Goal: Transaction & Acquisition: Purchase product/service

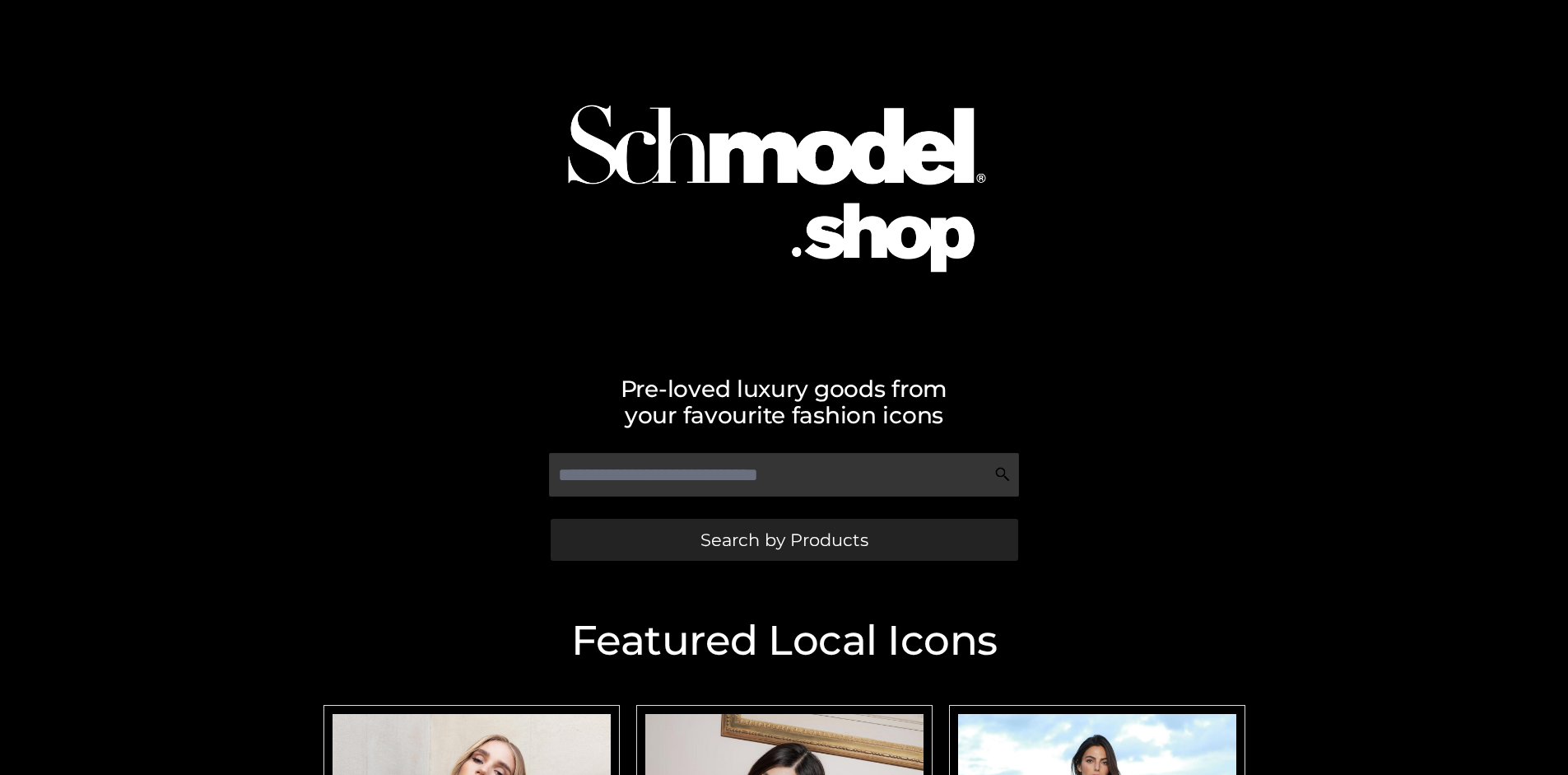
click at [784, 539] on span "Search by Products" at bounding box center [784, 539] width 168 height 17
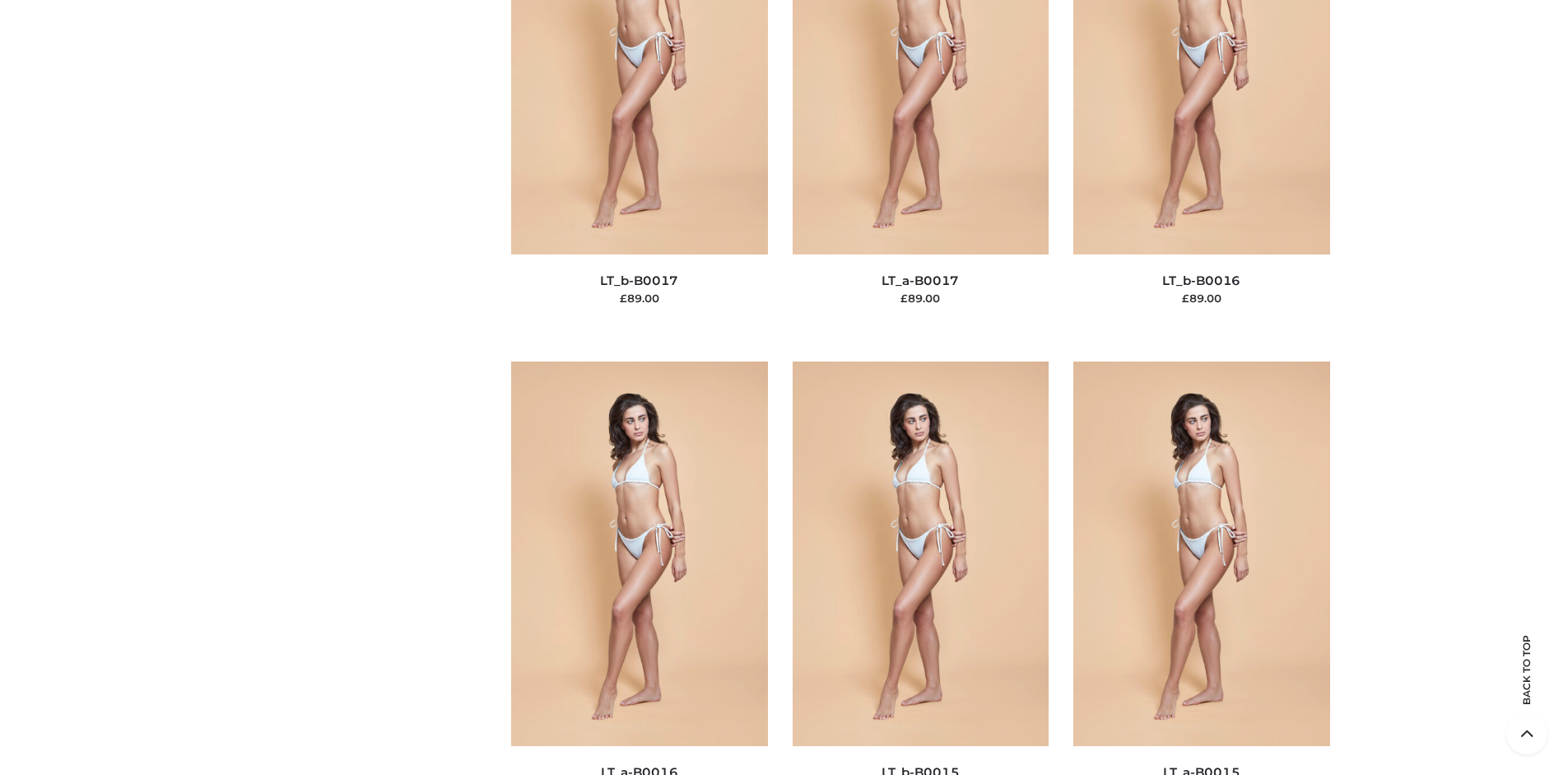
scroll to position [5528, 0]
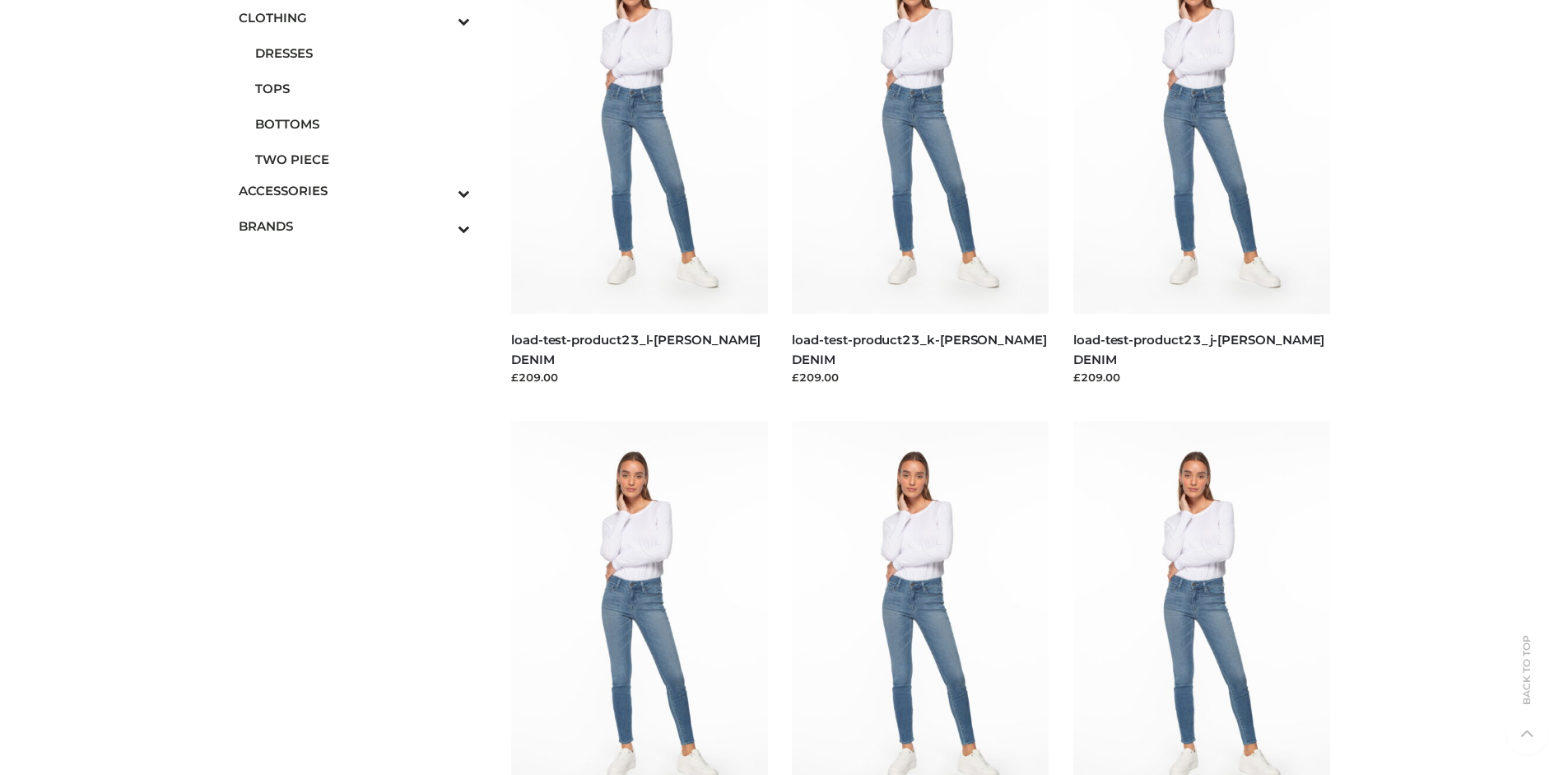
click at [362, 88] on span "TOPS" at bounding box center [363, 88] width 216 height 19
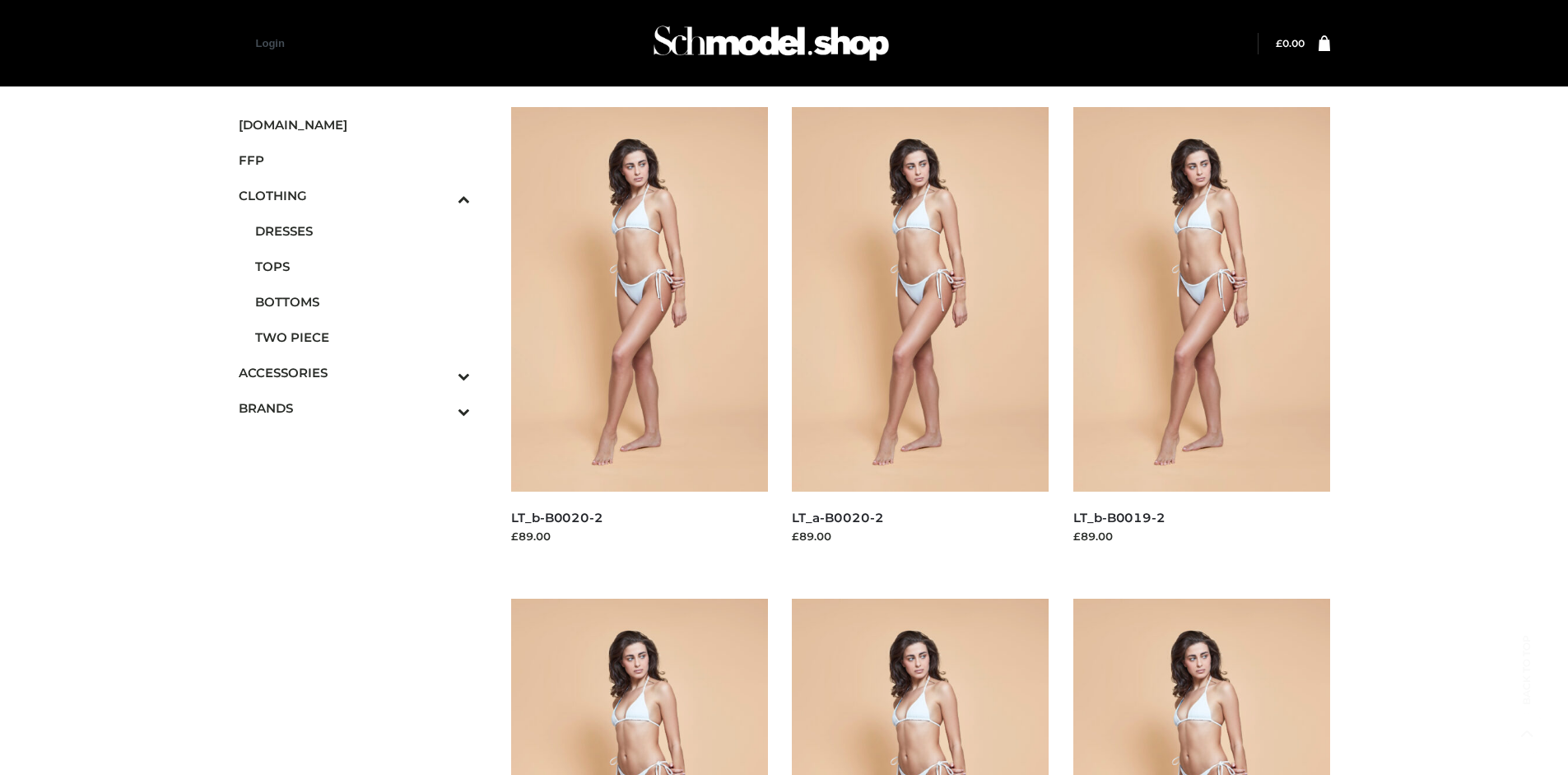
scroll to position [1267, 0]
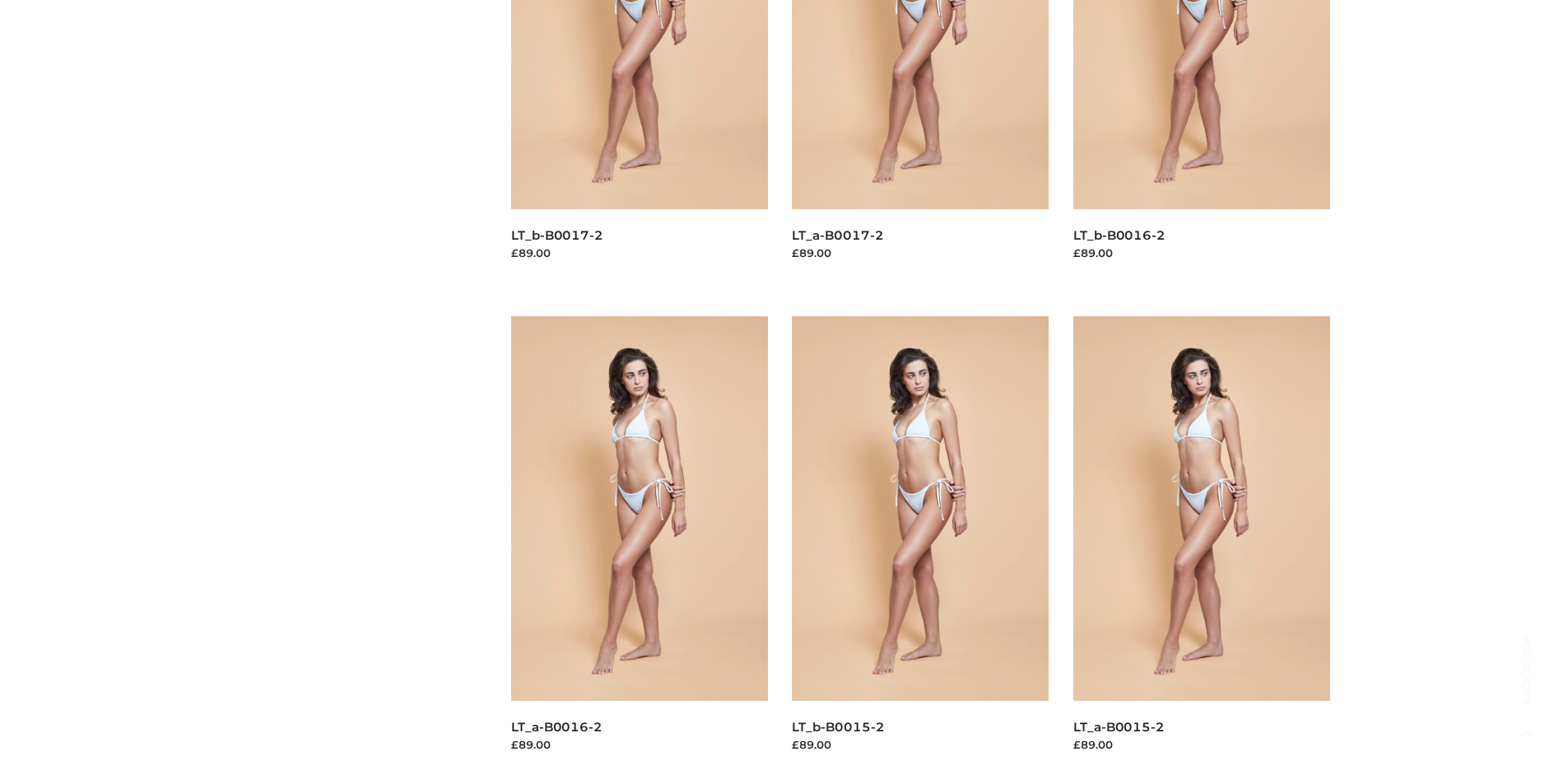
click at [921, 545] on img at bounding box center [921, 509] width 257 height 385
click at [639, 545] on img at bounding box center [640, 509] width 257 height 385
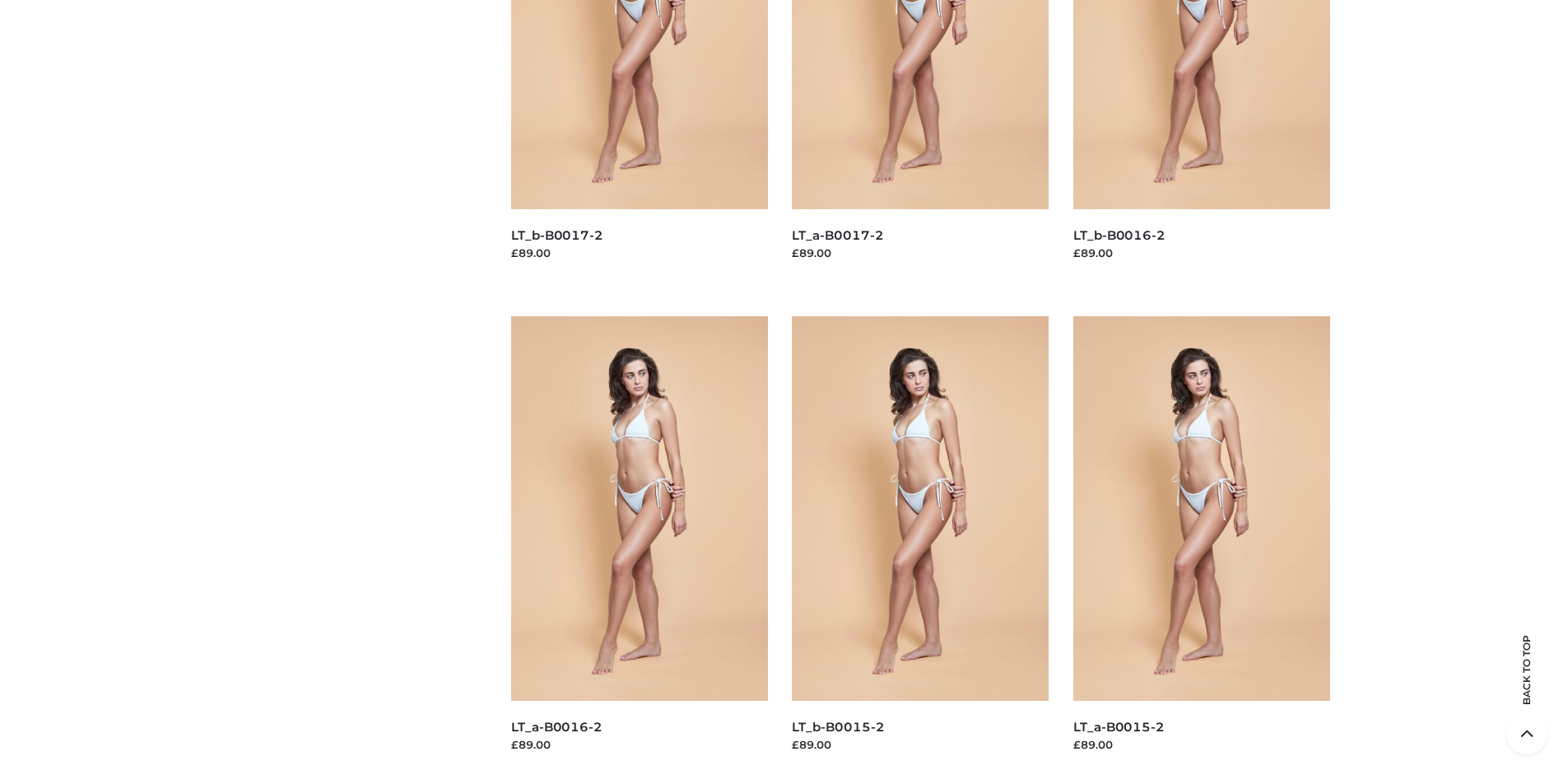
scroll to position [0, 0]
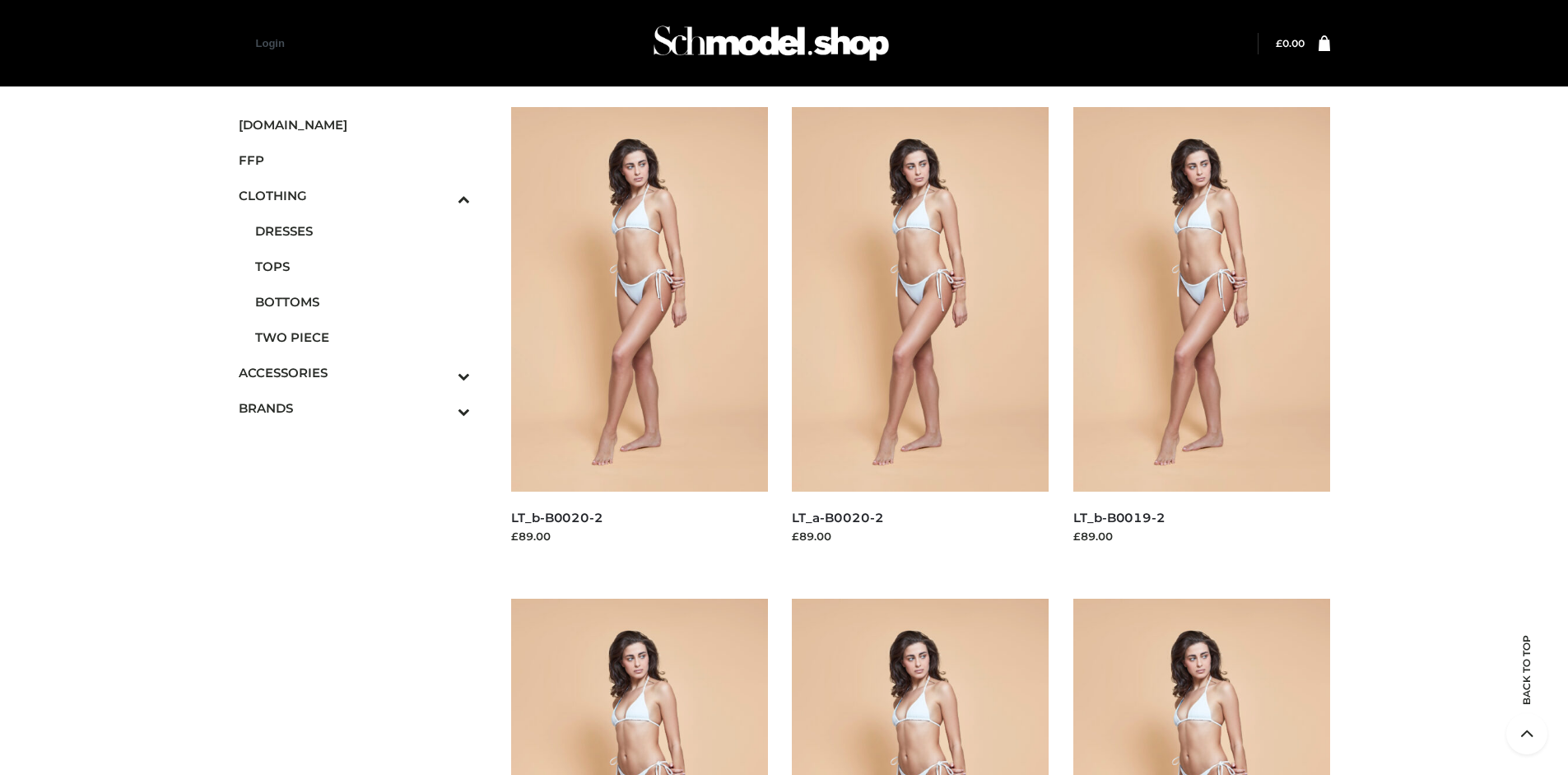
click at [354, 160] on span "FFP" at bounding box center [355, 160] width 233 height 19
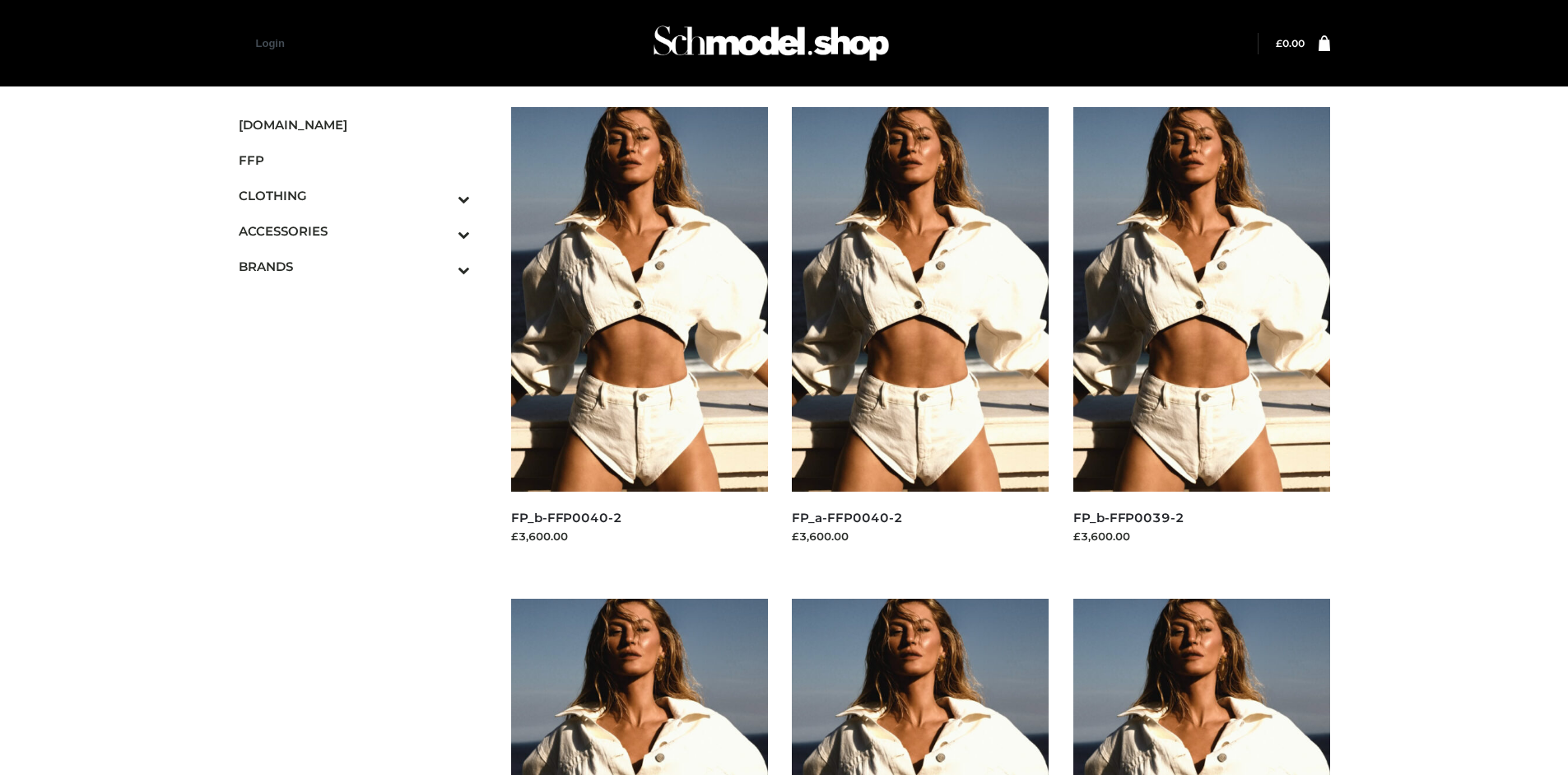
click at [639, 336] on img at bounding box center [640, 299] width 257 height 385
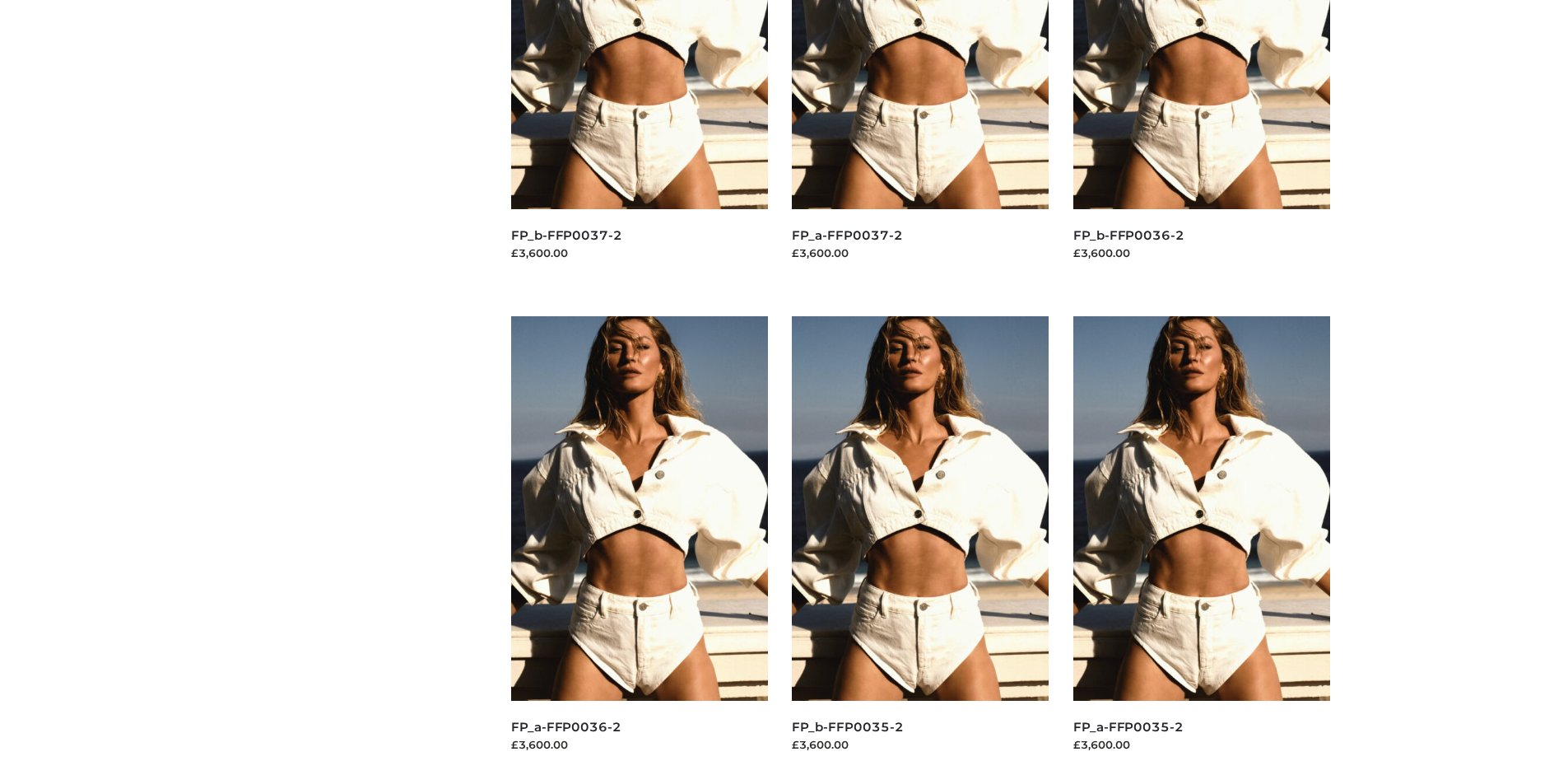
click at [921, 545] on img at bounding box center [921, 509] width 257 height 385
click at [1201, 545] on img at bounding box center [1202, 509] width 257 height 385
click at [639, 545] on img at bounding box center [640, 509] width 257 height 385
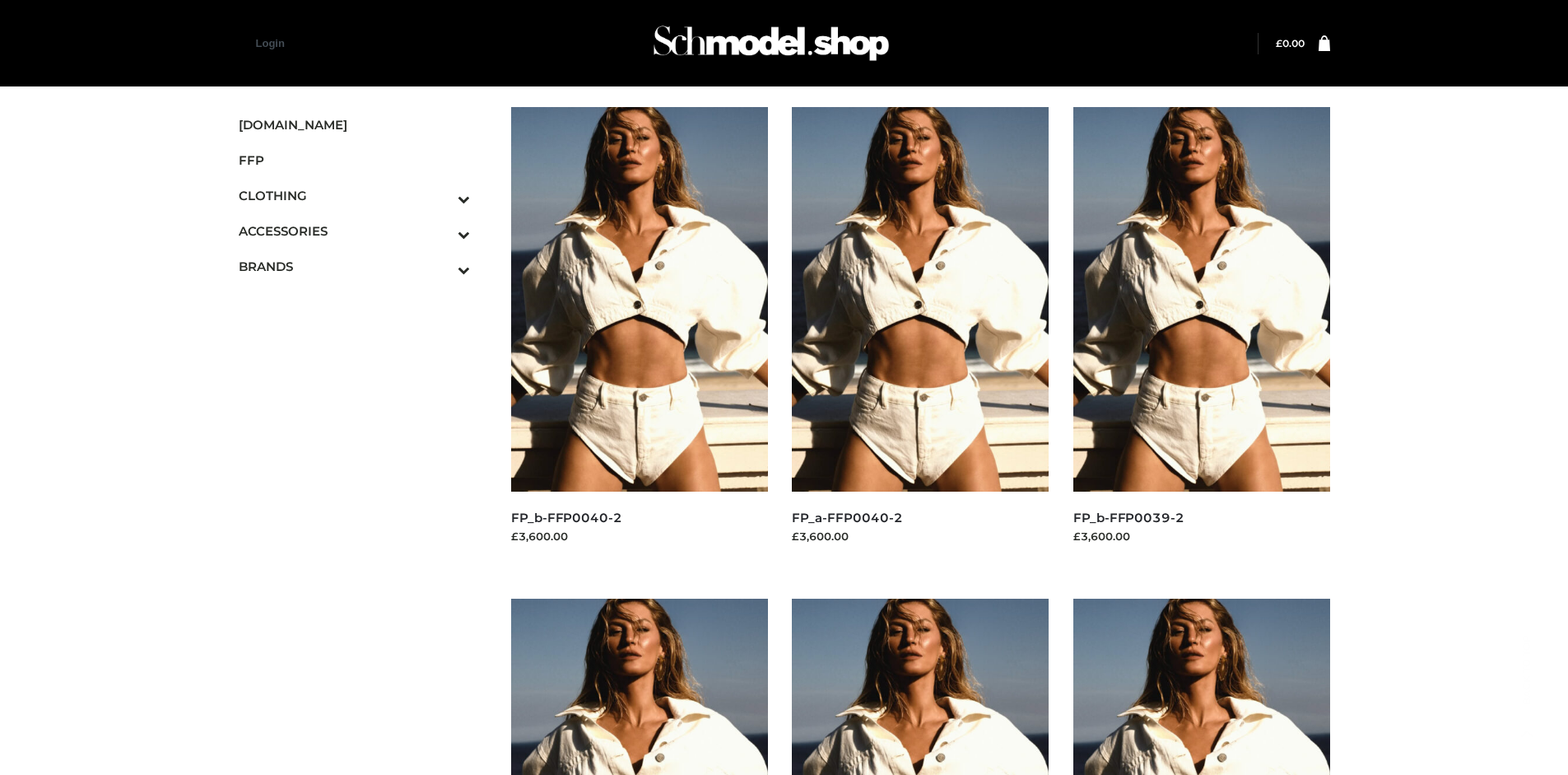
click at [442, 231] on icon "Toggle Submenu" at bounding box center [378, 235] width 185 height 19
click at [362, 301] on span "JEWELRY" at bounding box center [363, 302] width 216 height 19
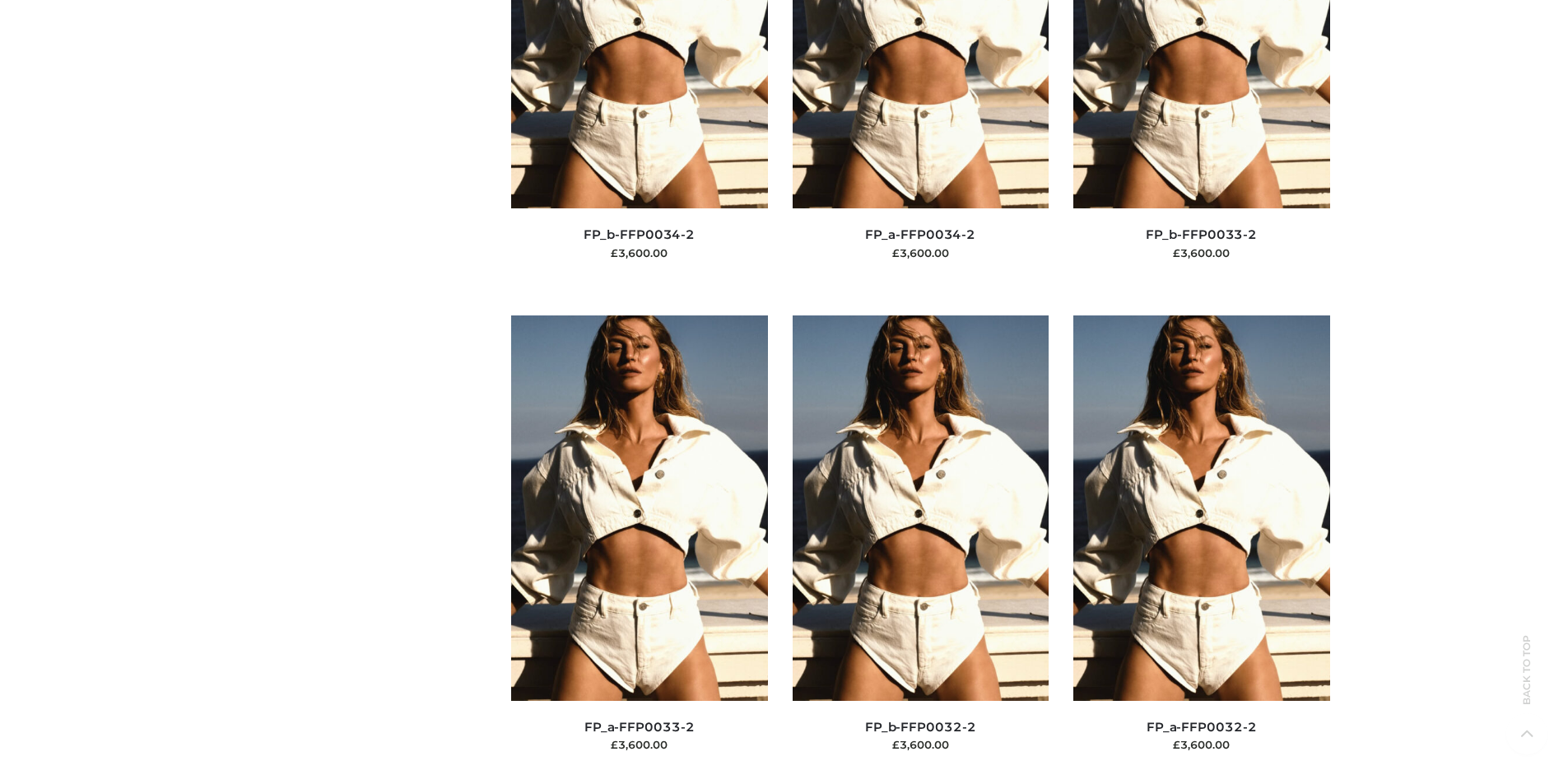
click at [921, 544] on img at bounding box center [921, 508] width 257 height 385
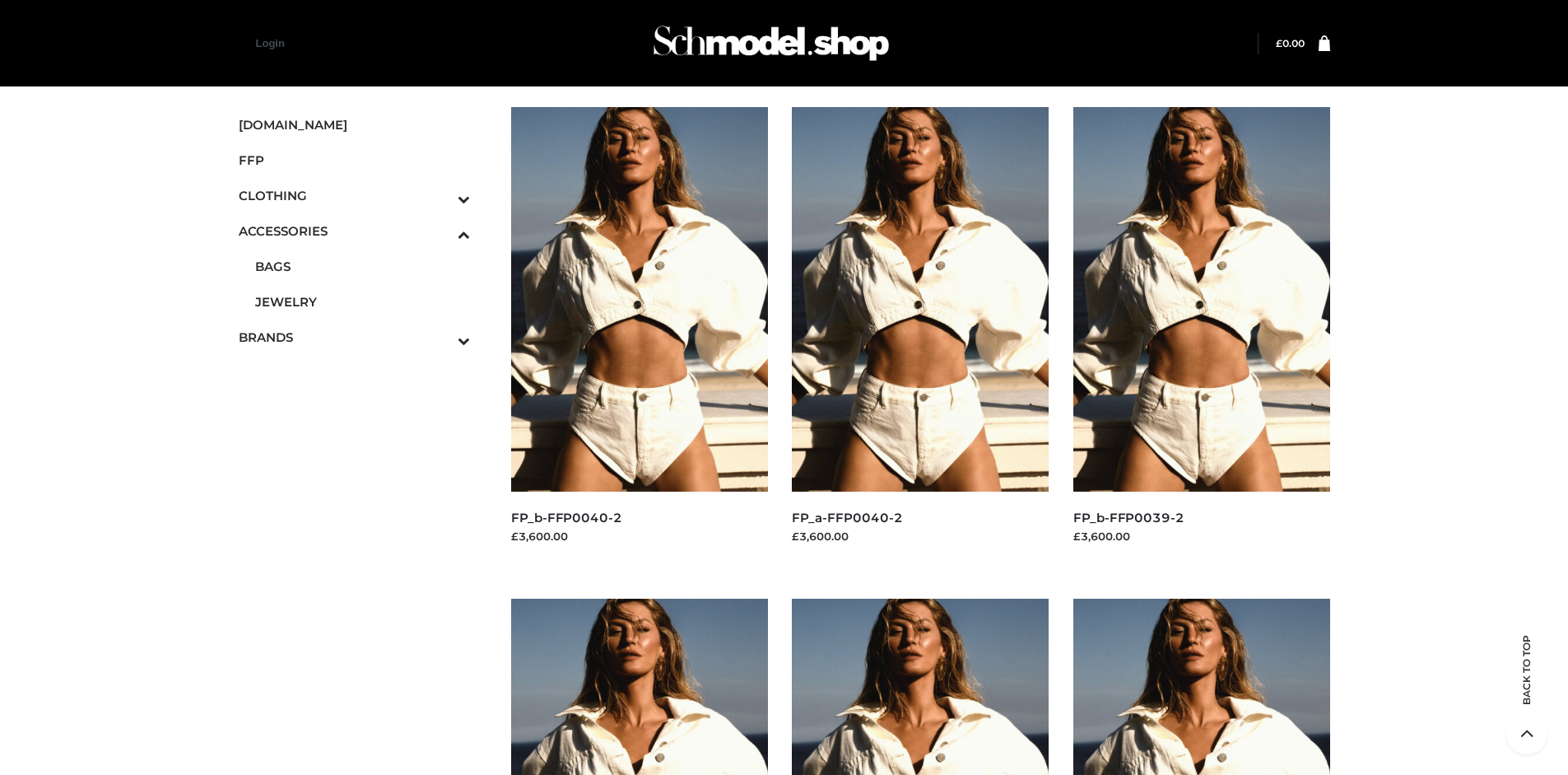
click at [639, 336] on img at bounding box center [640, 299] width 257 height 385
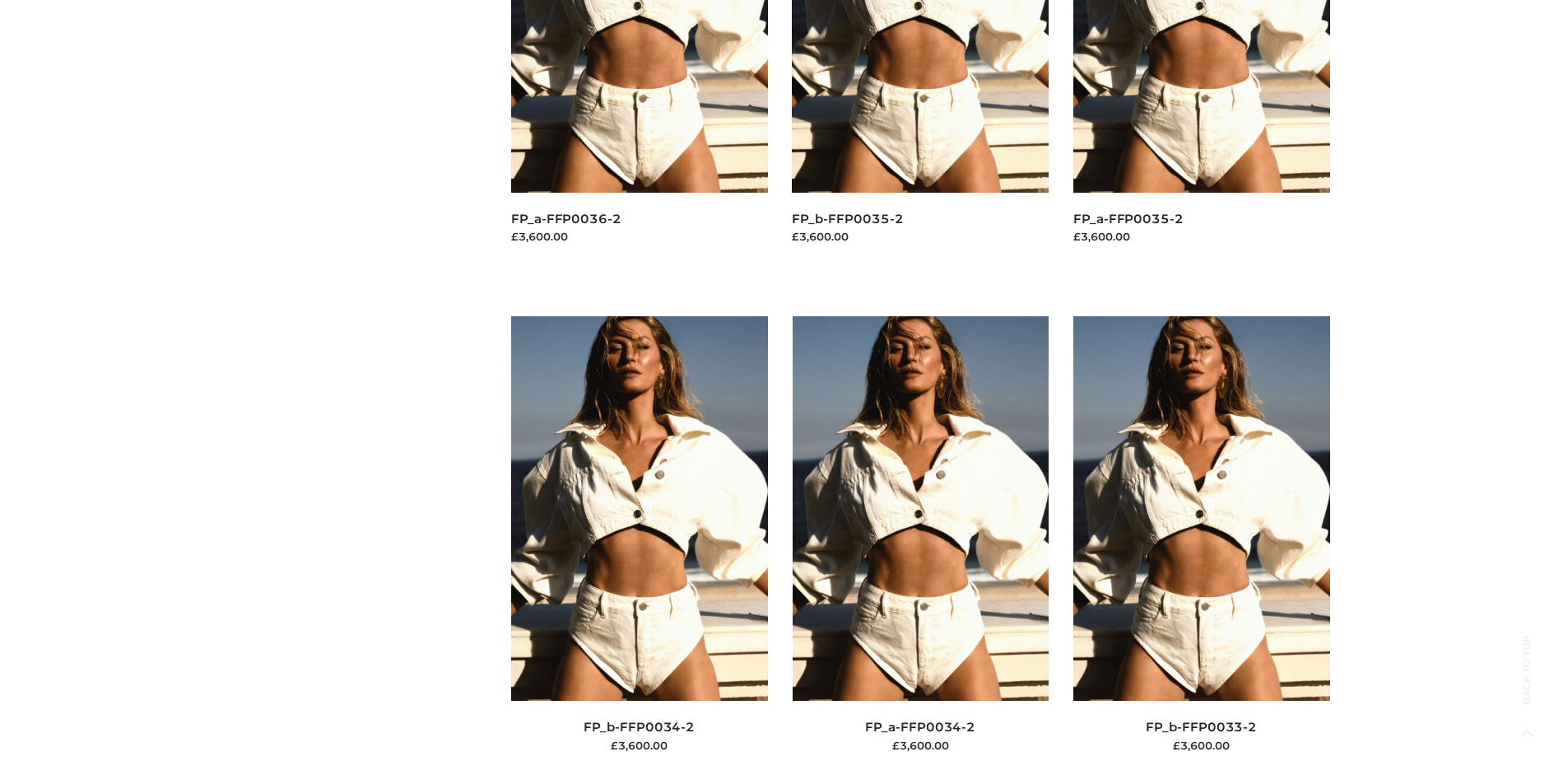
click at [921, 545] on img at bounding box center [921, 509] width 257 height 385
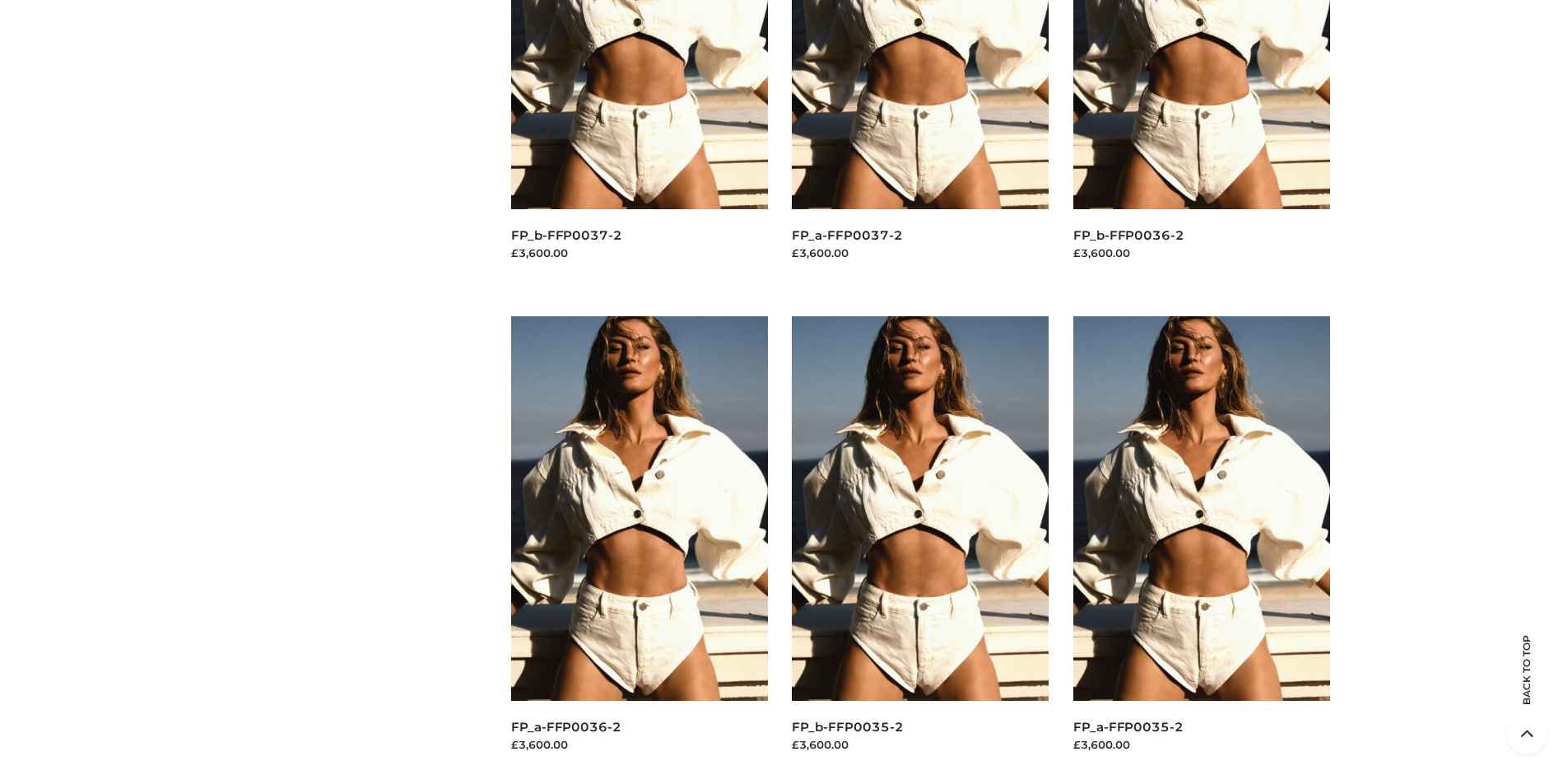
click at [921, 545] on img at bounding box center [921, 509] width 257 height 385
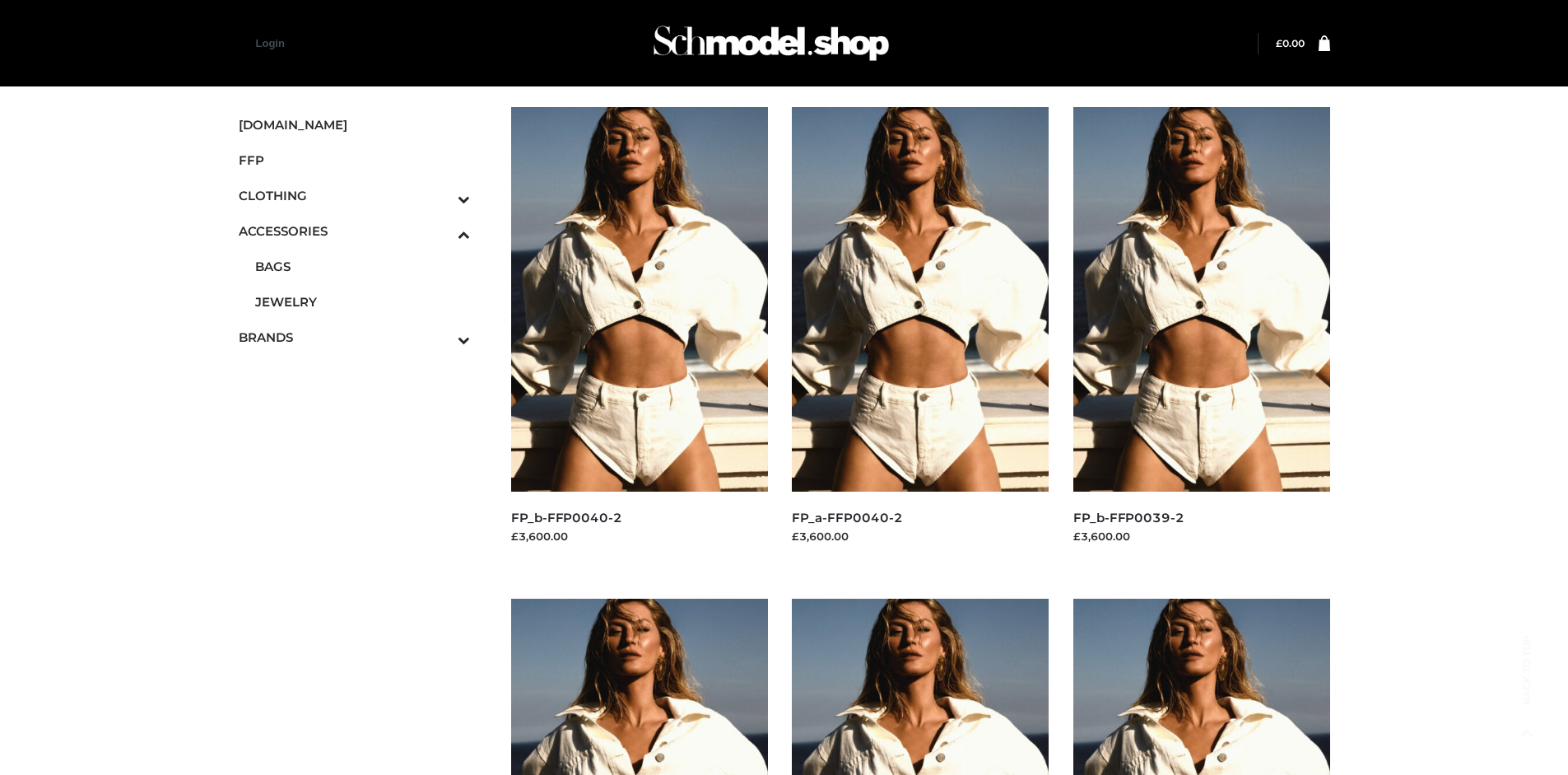
click at [362, 363] on span "OPP SWIMWEAR" at bounding box center [363, 372] width 216 height 19
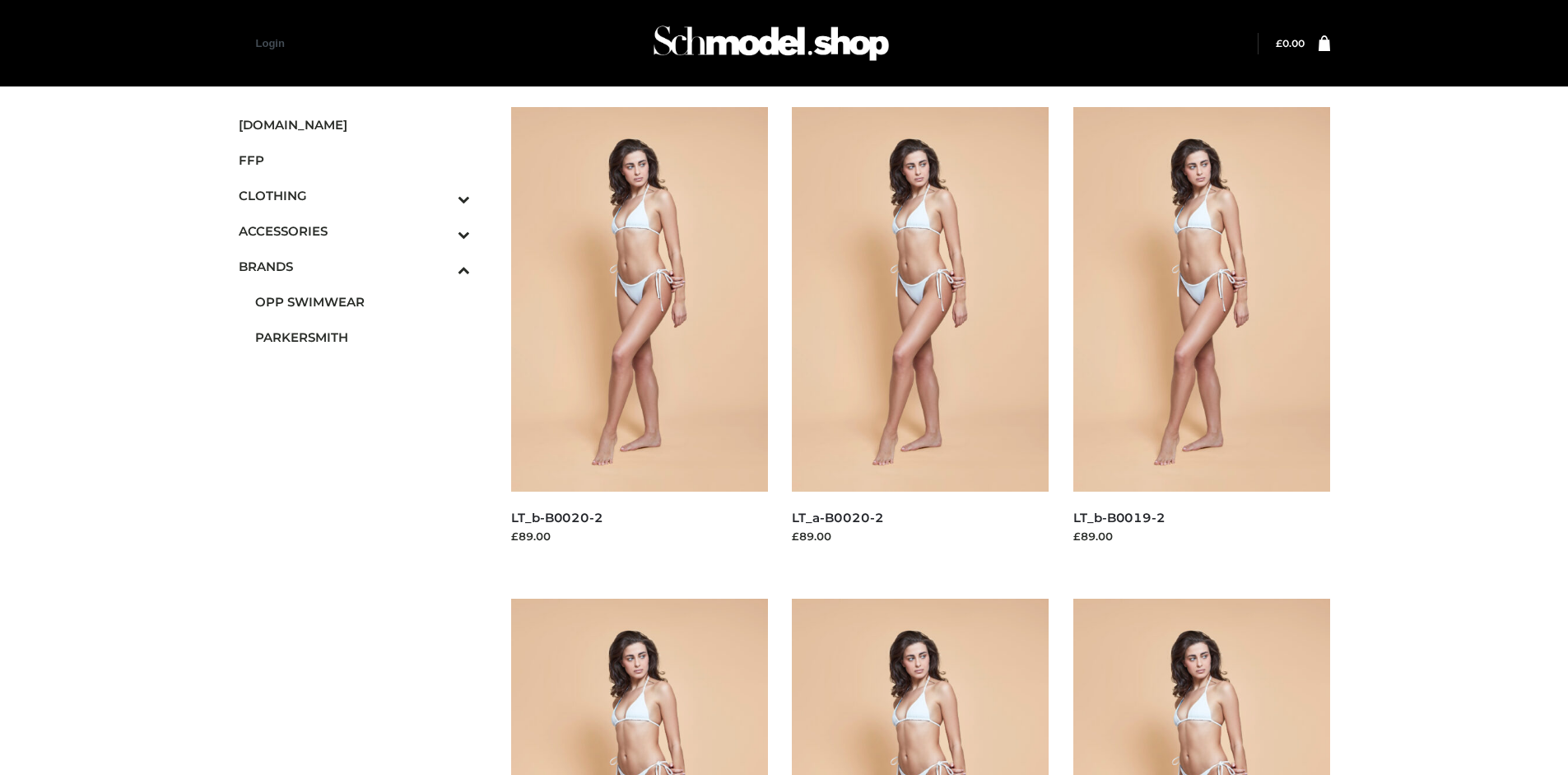
scroll to position [1267, 0]
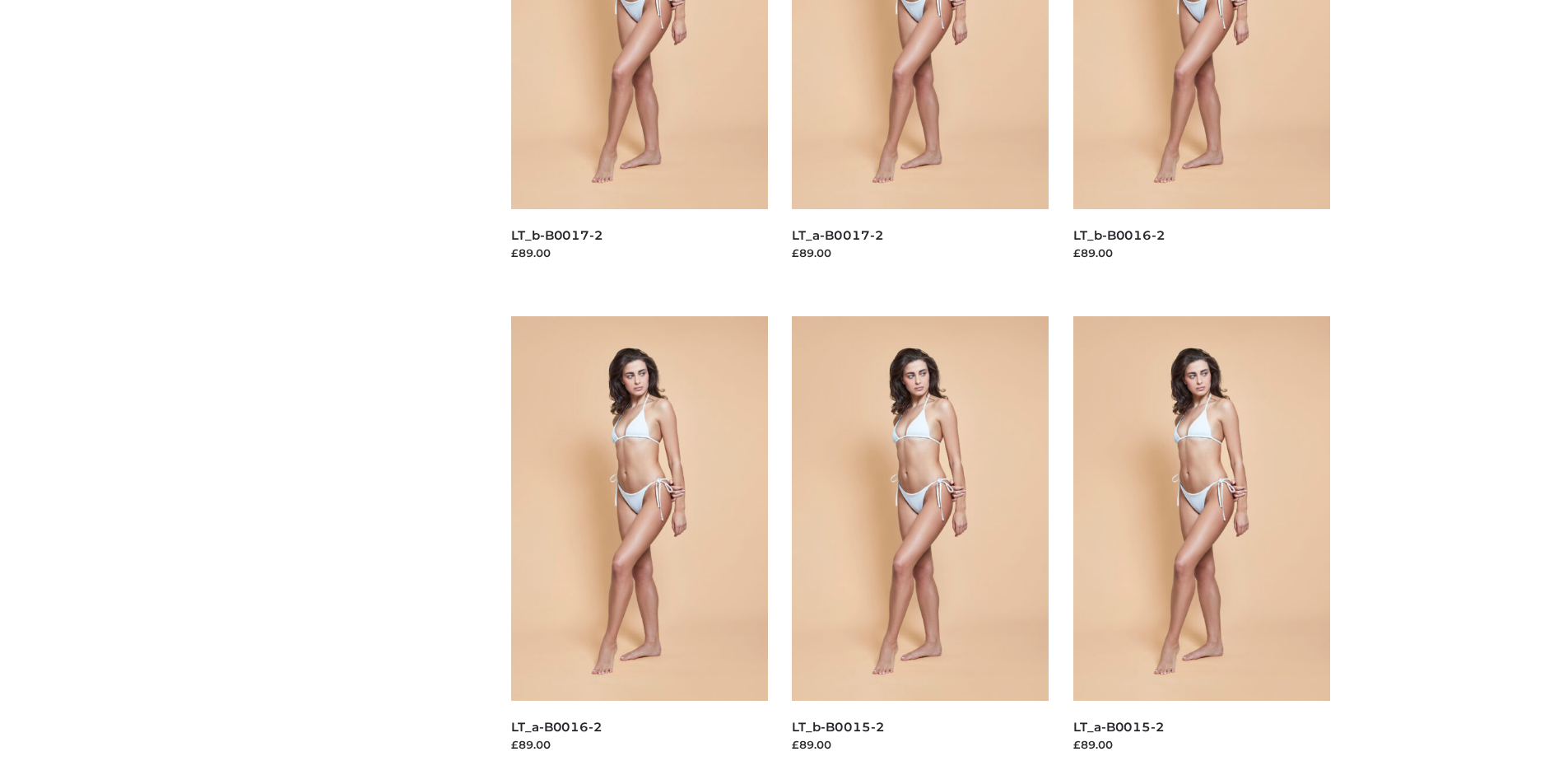
click at [921, 545] on img at bounding box center [921, 509] width 257 height 385
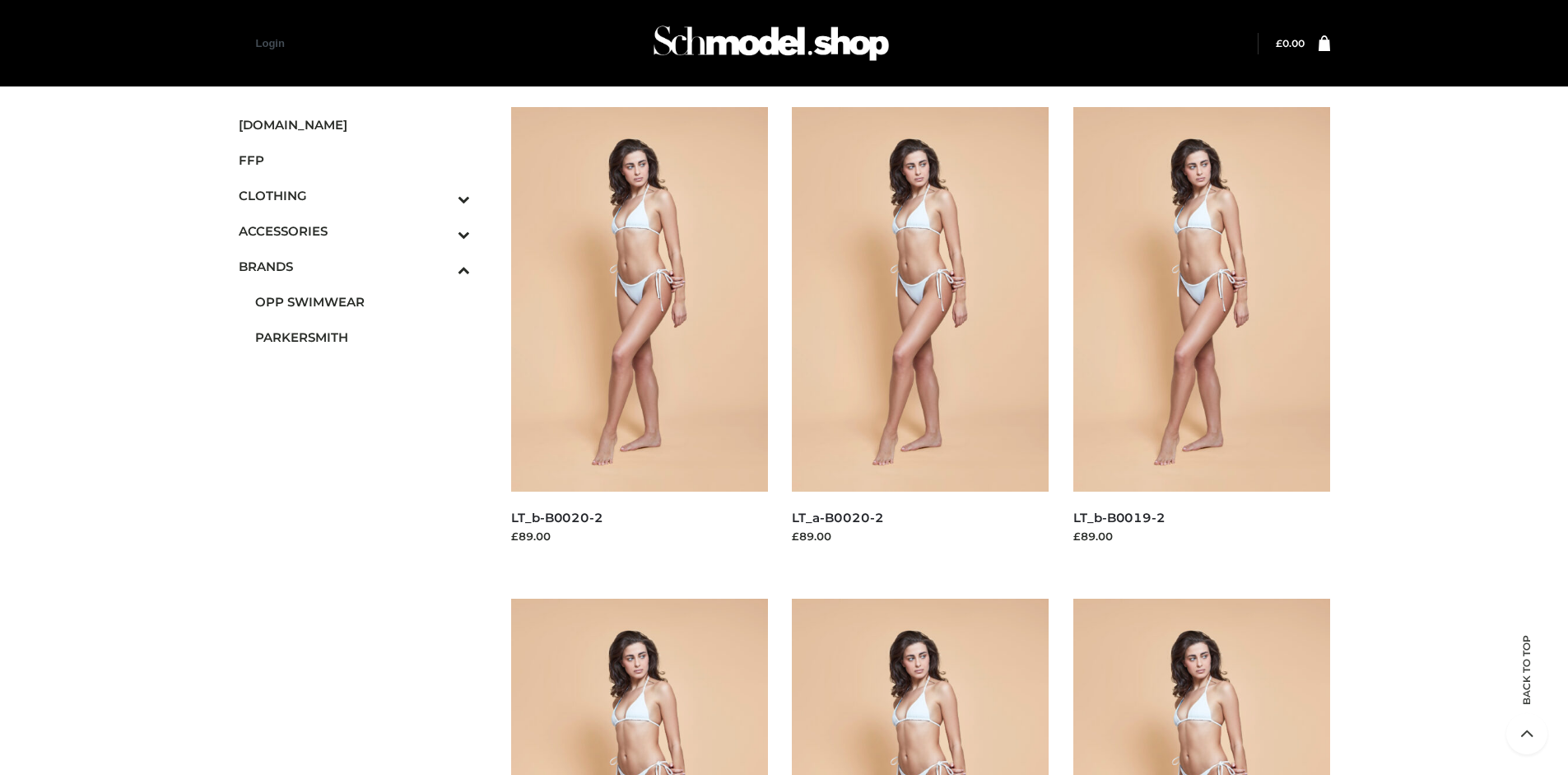
click at [639, 336] on img at bounding box center [640, 299] width 257 height 385
click at [1201, 336] on img at bounding box center [1202, 299] width 257 height 385
